Goal: Task Accomplishment & Management: Manage account settings

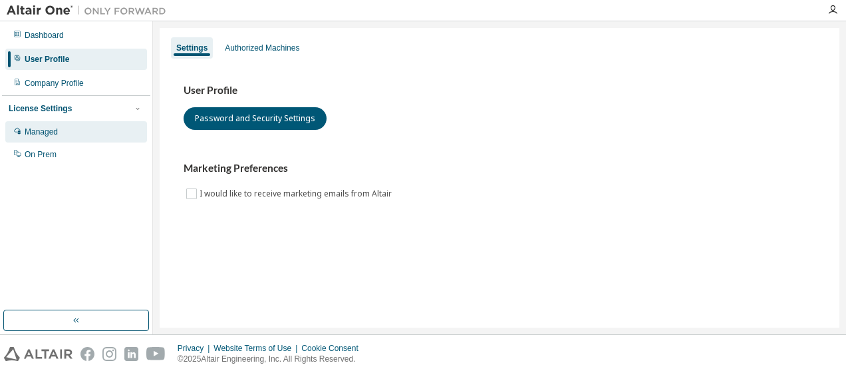
click at [65, 133] on div "Managed" at bounding box center [76, 131] width 142 height 21
